Goal: Transaction & Acquisition: Purchase product/service

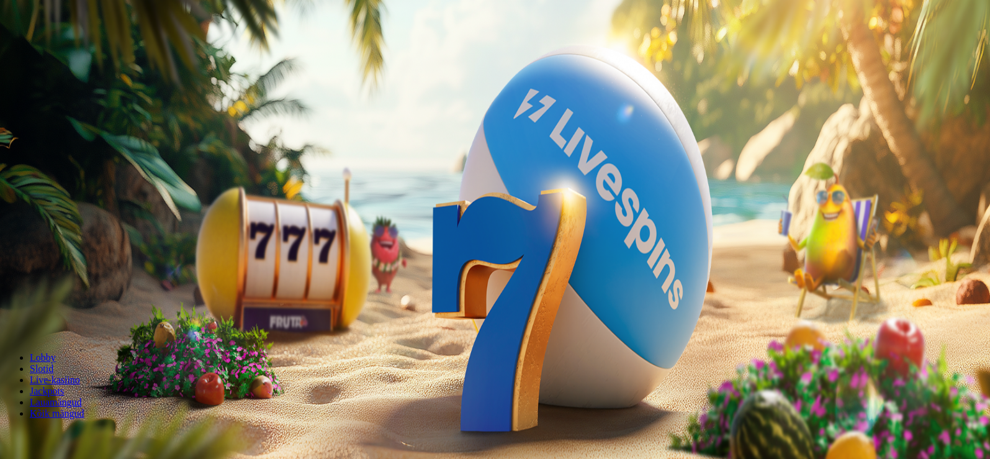
click at [55, 50] on span "Sissemakse" at bounding box center [32, 44] width 45 height 9
click at [93, 292] on input "***" at bounding box center [49, 298] width 88 height 12
type input "*"
type input "**"
click at [88, 315] on button "MÄNGU TEEKOND" at bounding box center [46, 321] width 83 height 13
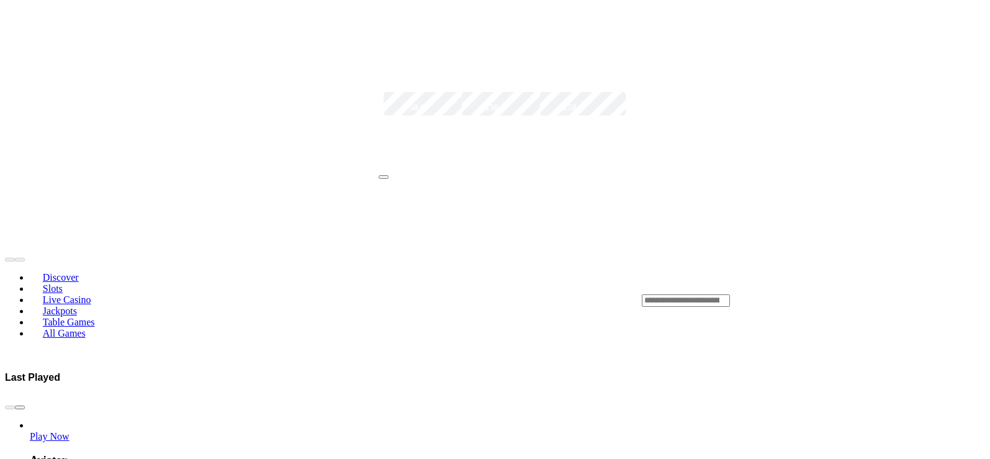
scroll to position [434, 0]
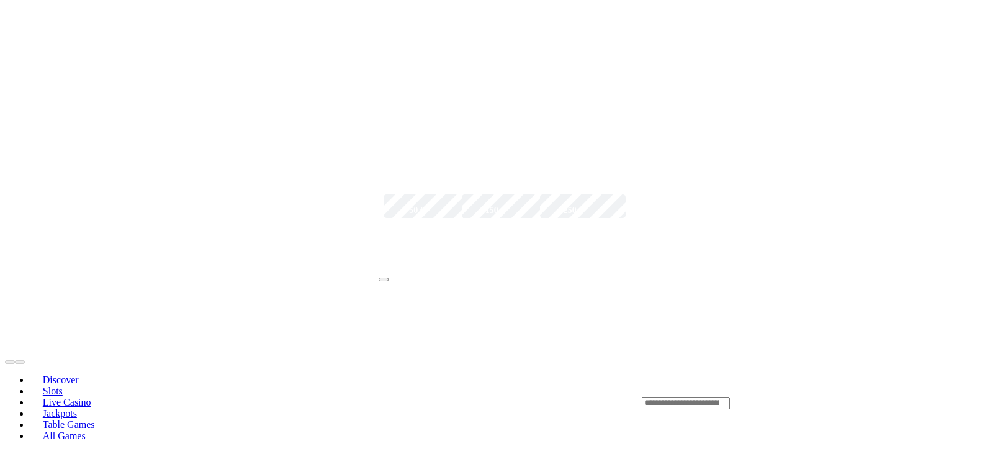
scroll to position [248, 0]
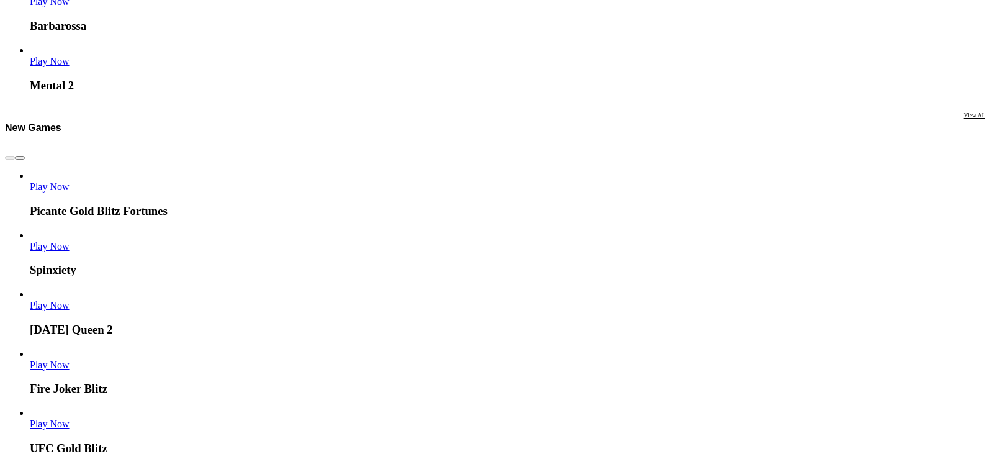
scroll to position [2048, 0]
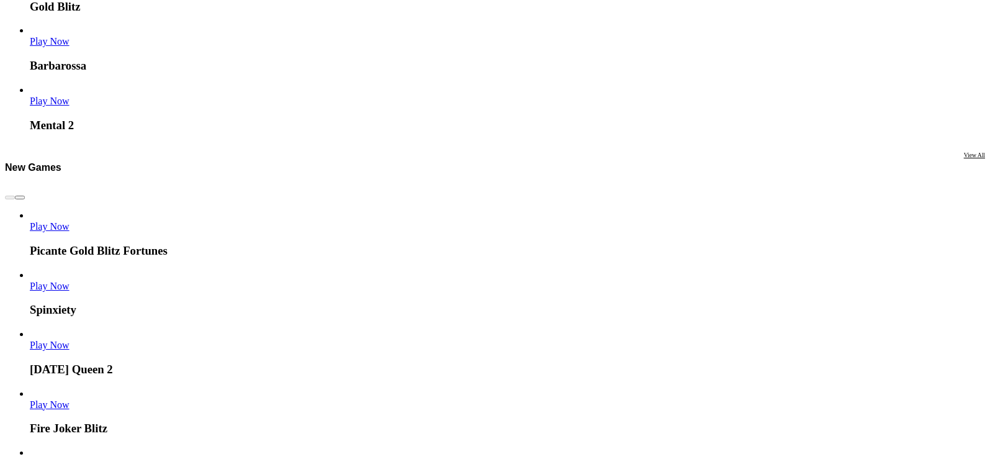
scroll to position [1955, 0]
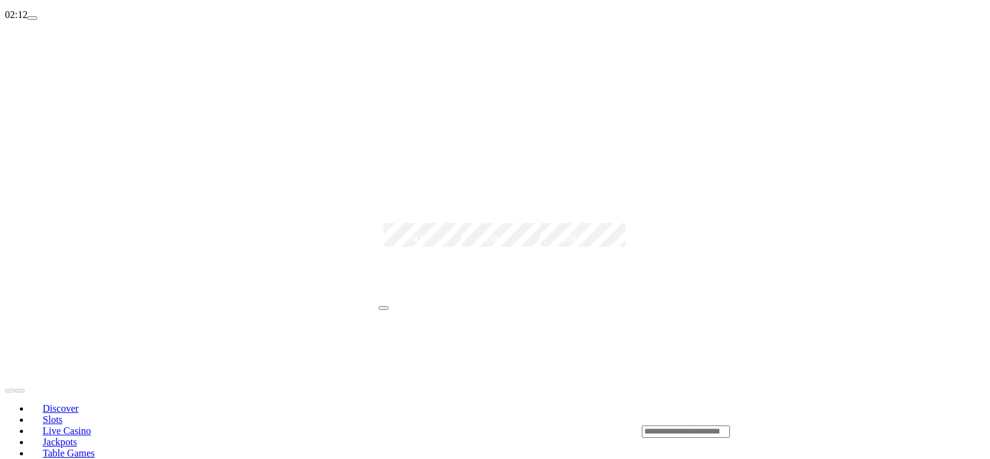
scroll to position [248, 0]
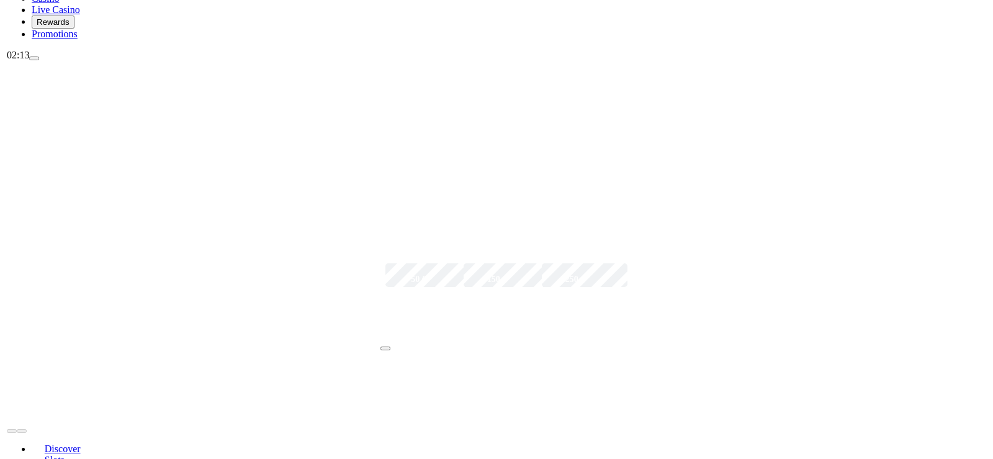
scroll to position [186, 0]
click at [32, 50] on span "menu icon" at bounding box center [32, 50] width 0 height 0
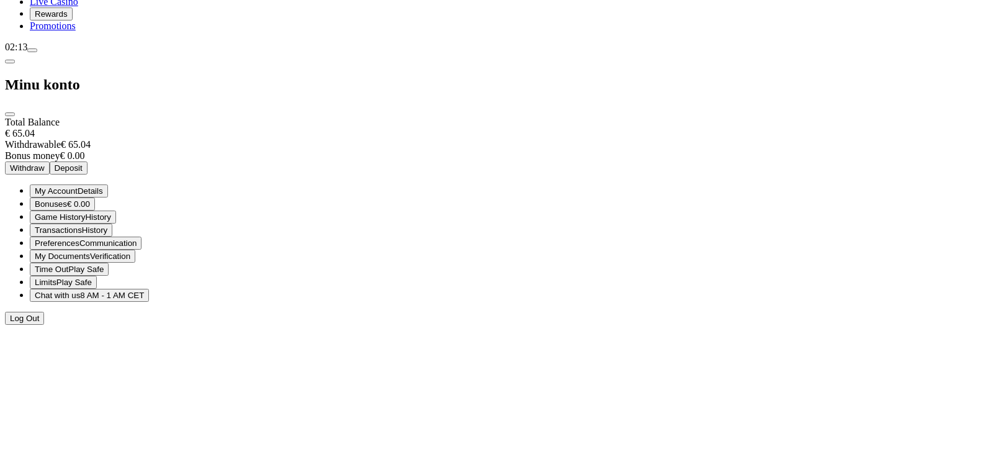
click at [45, 163] on span "Withdraw" at bounding box center [27, 167] width 35 height 9
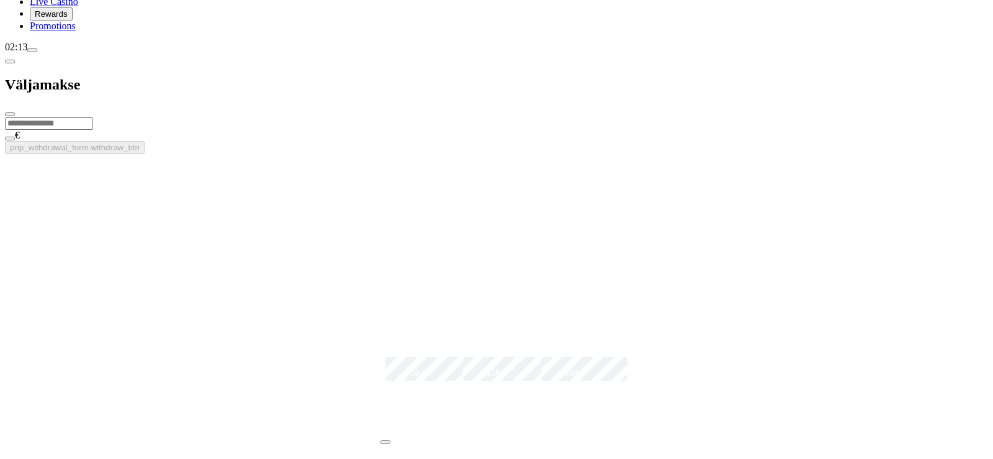
click at [93, 117] on input "number" at bounding box center [49, 123] width 88 height 12
type input "**"
click at [145, 141] on button "pnp_withdrawal_form.withdraw_btn" at bounding box center [75, 147] width 140 height 13
click at [10, 114] on span "close icon" at bounding box center [10, 114] width 0 height 0
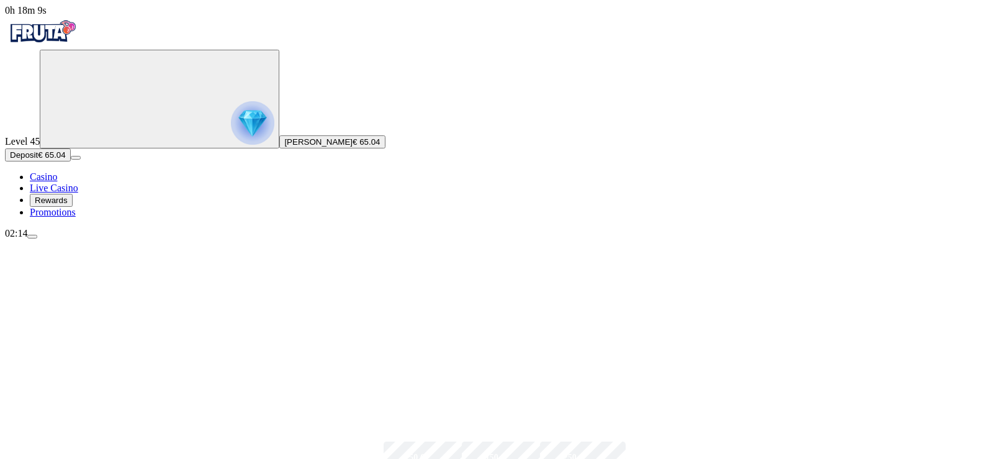
click at [32, 236] on span "menu icon" at bounding box center [32, 236] width 0 height 0
